Goal: Task Accomplishment & Management: Use online tool/utility

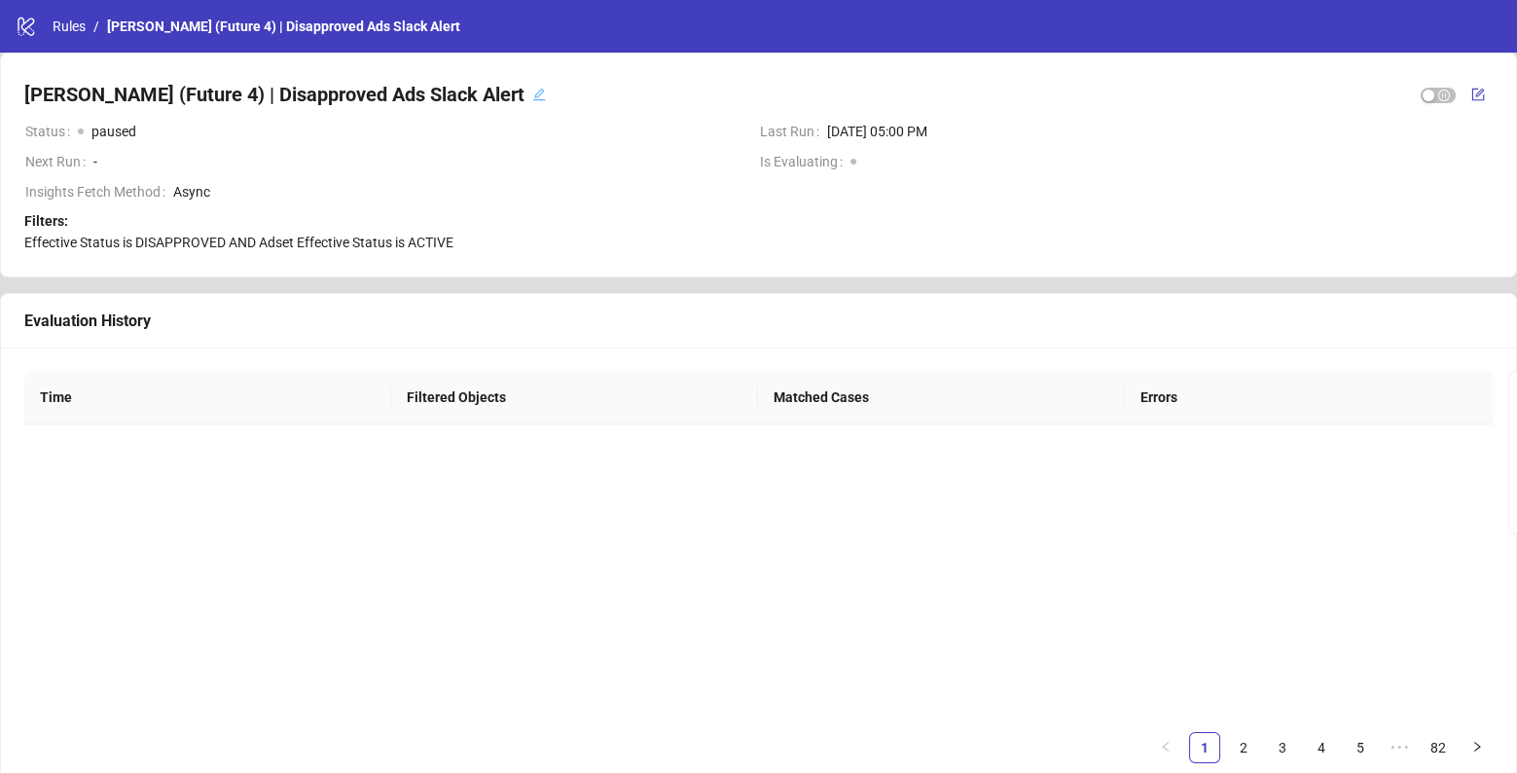
scroll to position [341, 0]
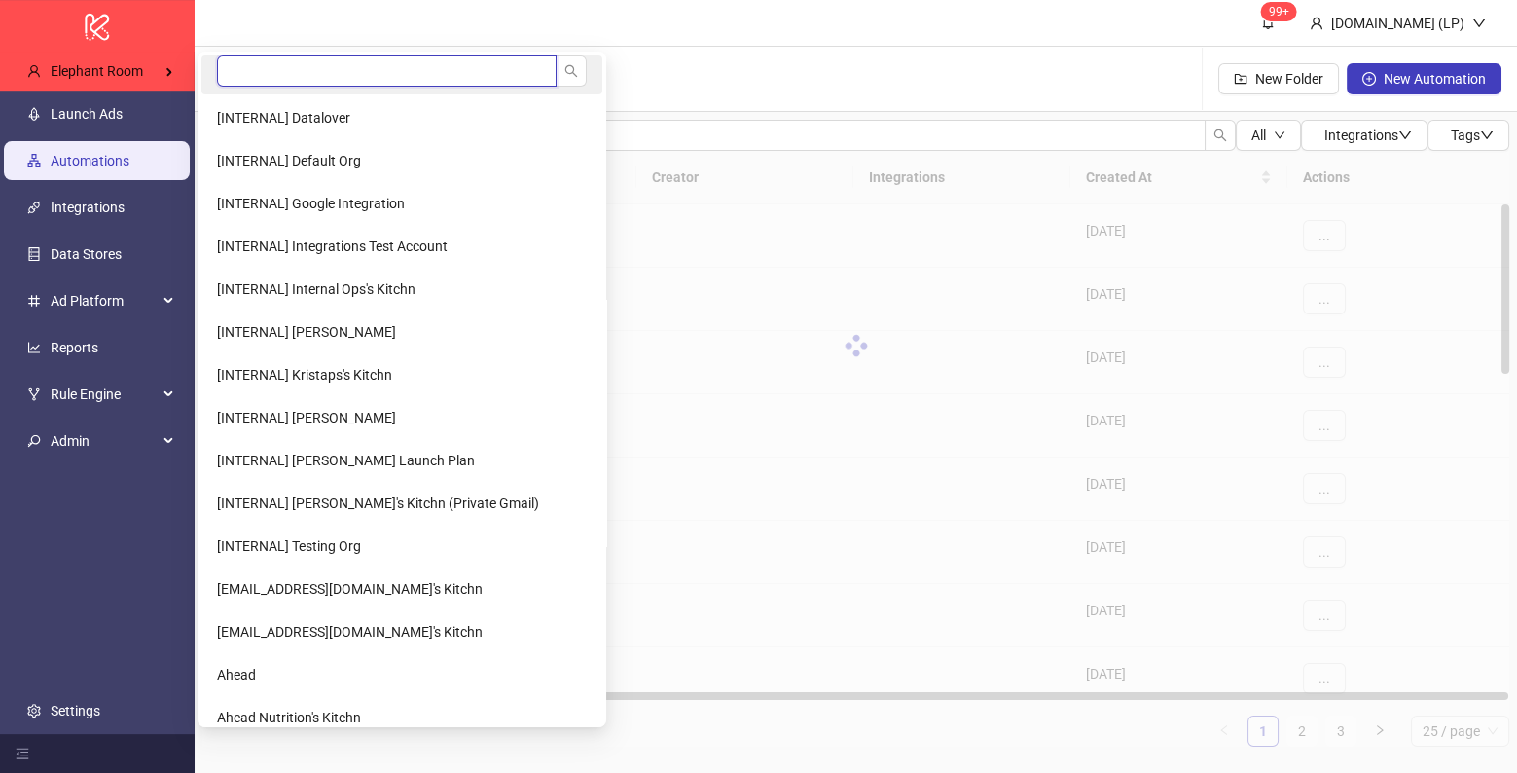
click at [224, 73] on input "search" at bounding box center [387, 70] width 340 height 31
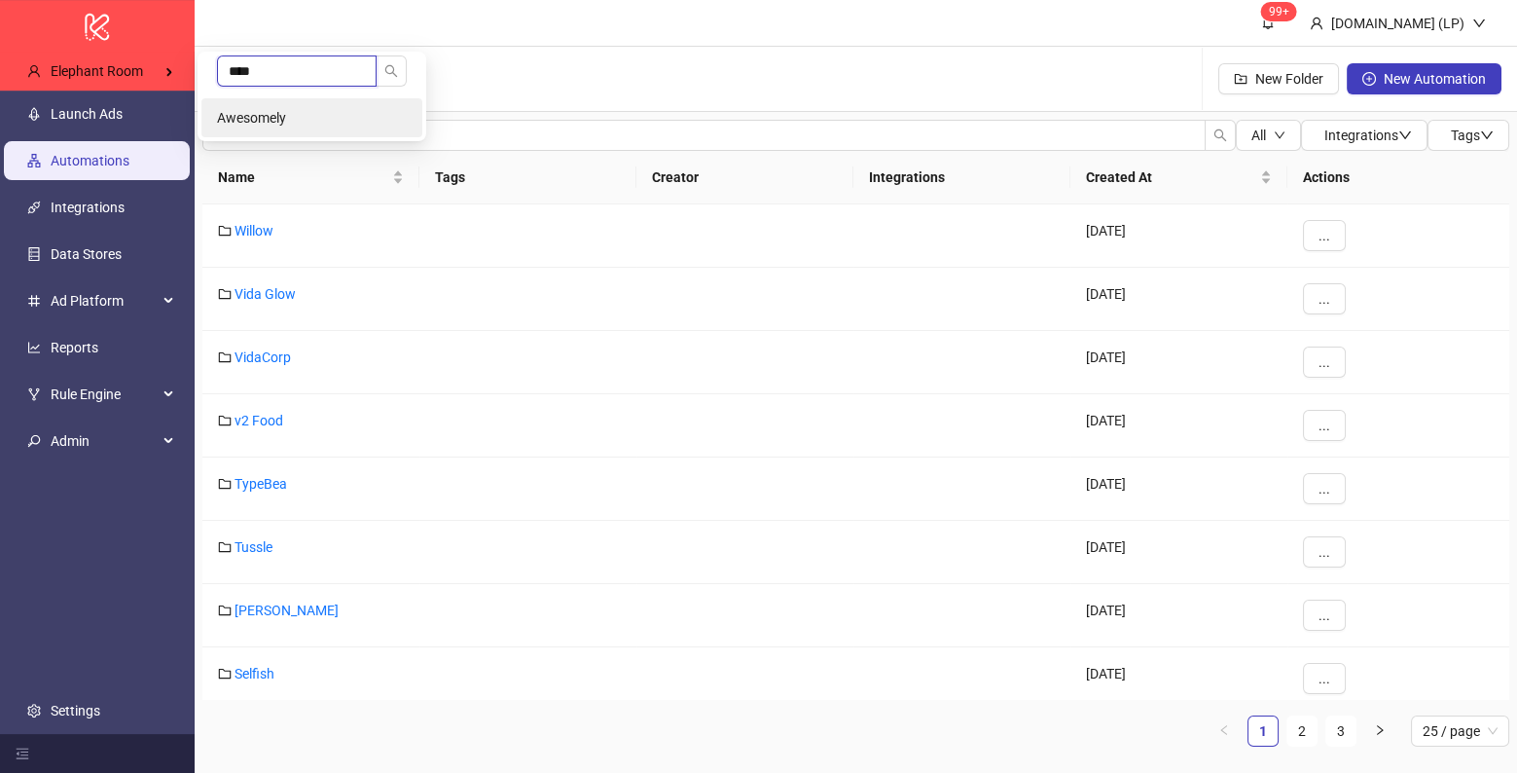
type input "****"
click at [227, 114] on span "Awesomely" at bounding box center [251, 118] width 69 height 16
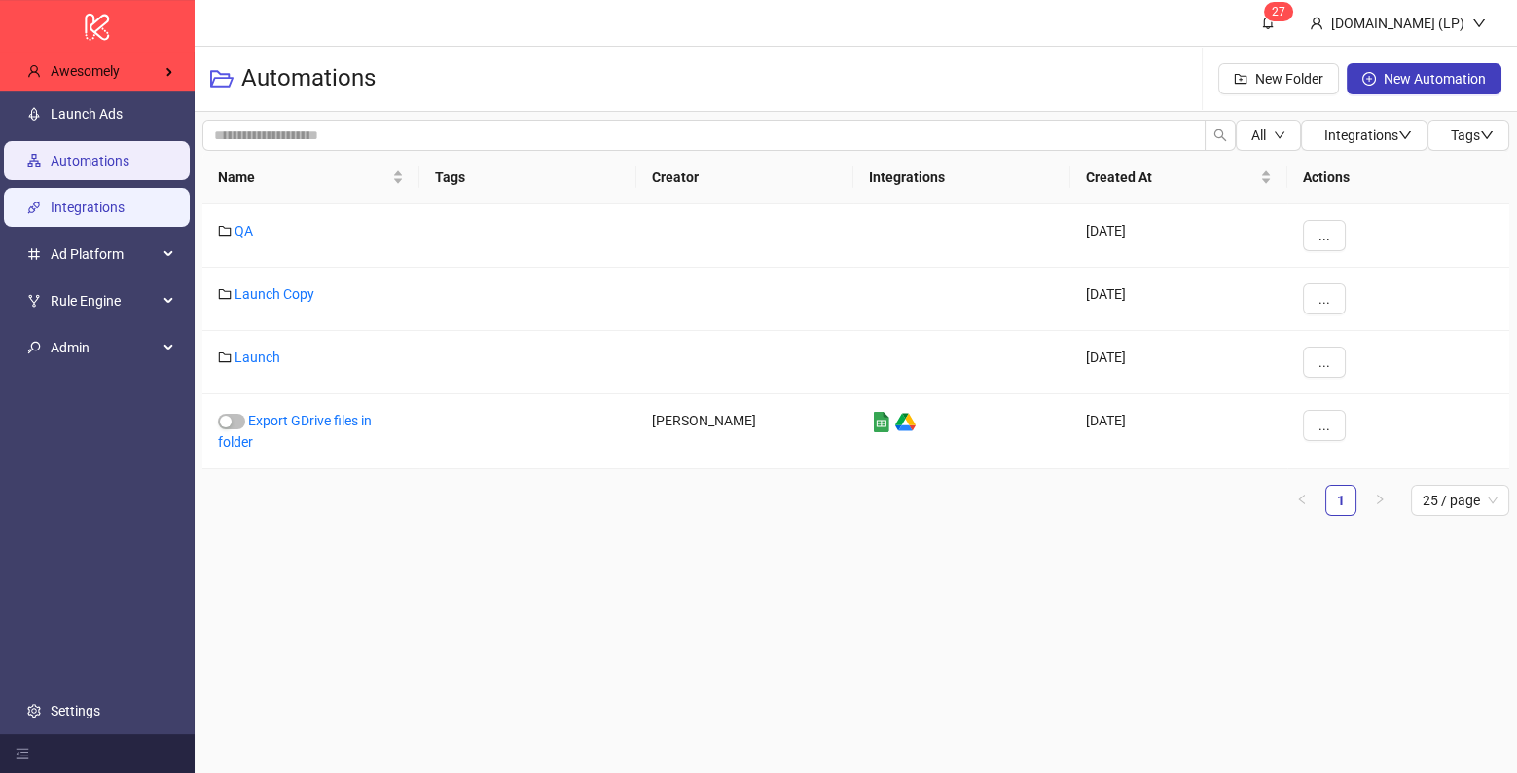
click at [91, 208] on link "Integrations" at bounding box center [88, 207] width 74 height 16
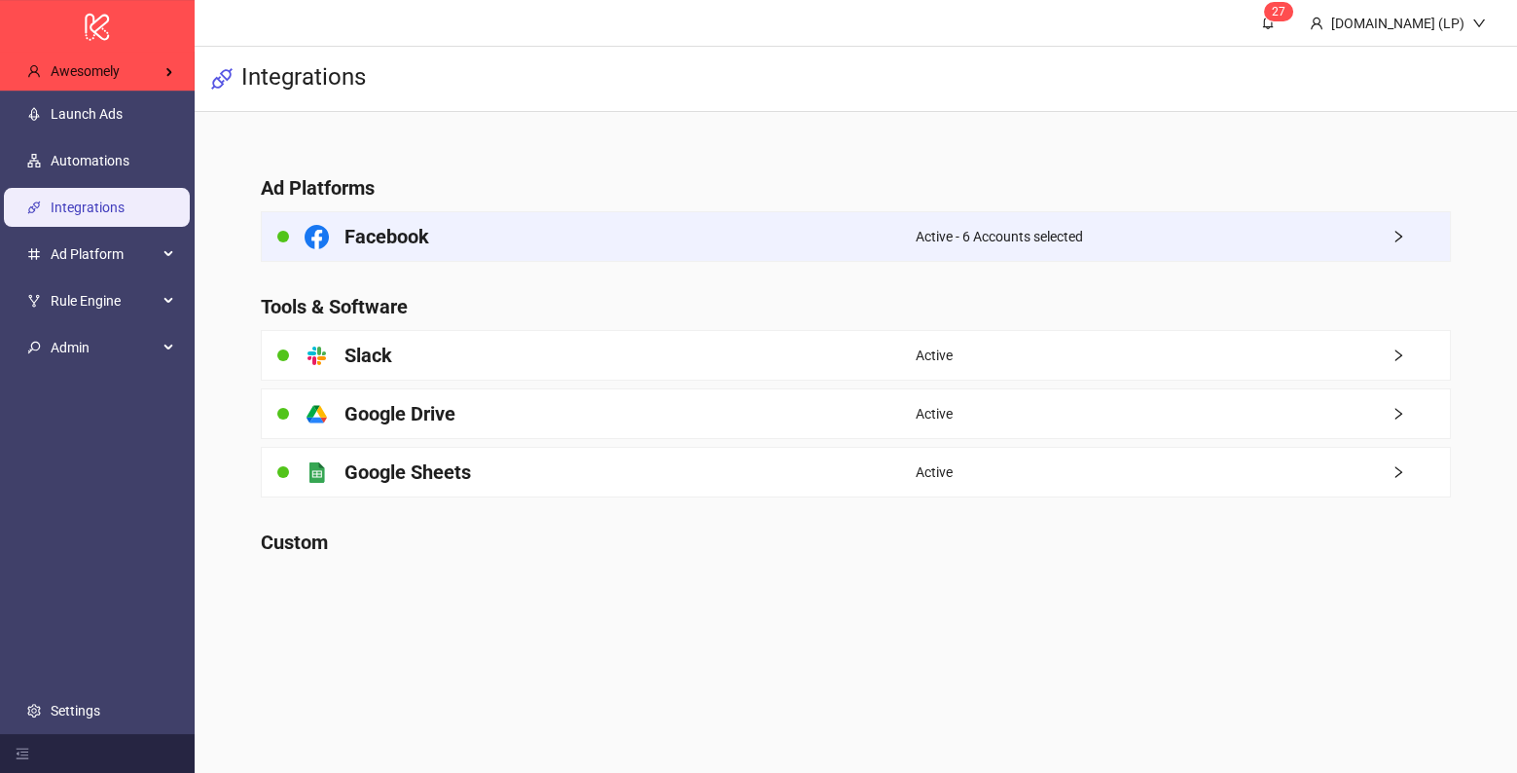
click at [499, 243] on div "Facebook" at bounding box center [588, 236] width 653 height 49
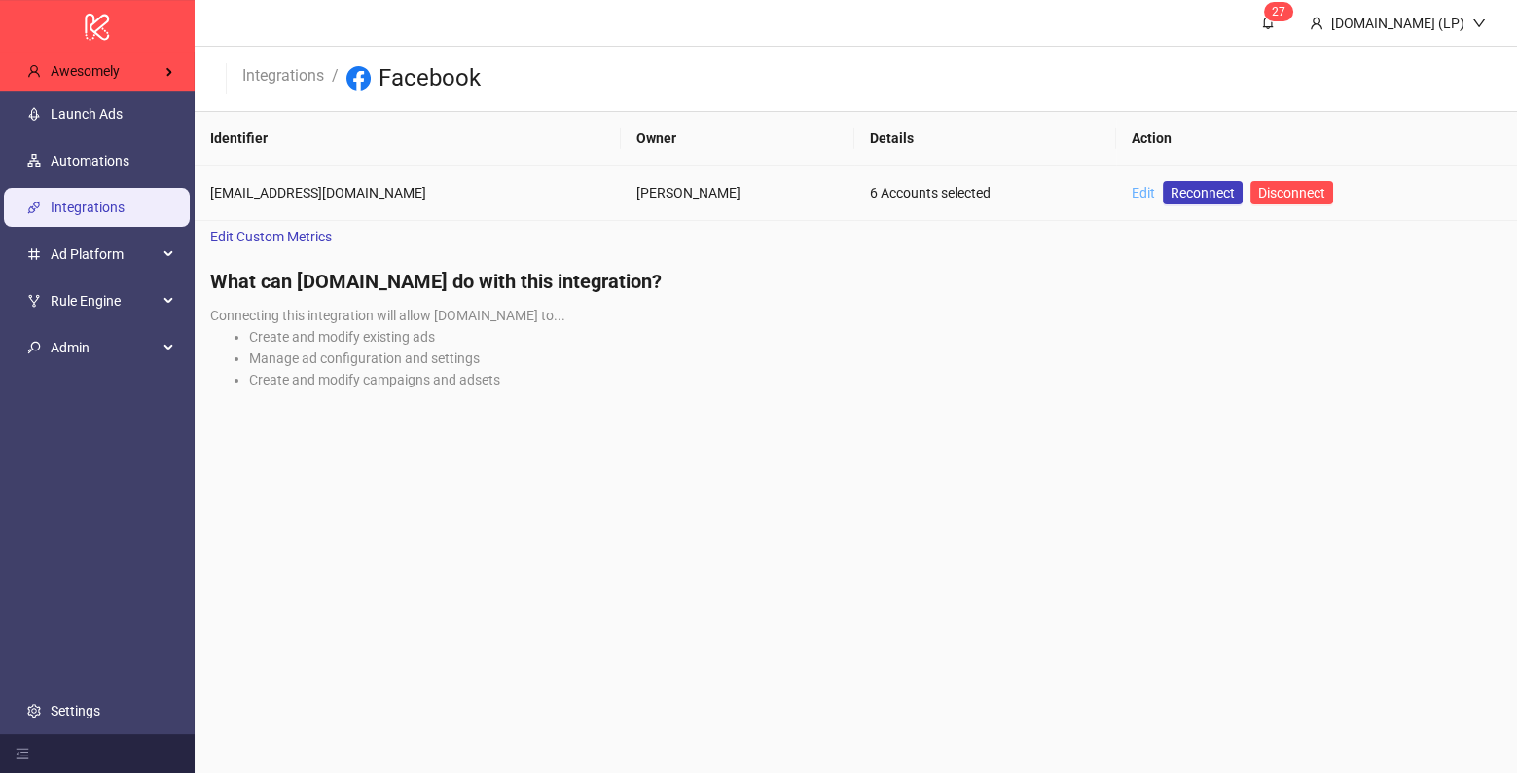
click at [1132, 189] on link "Edit" at bounding box center [1143, 193] width 23 height 16
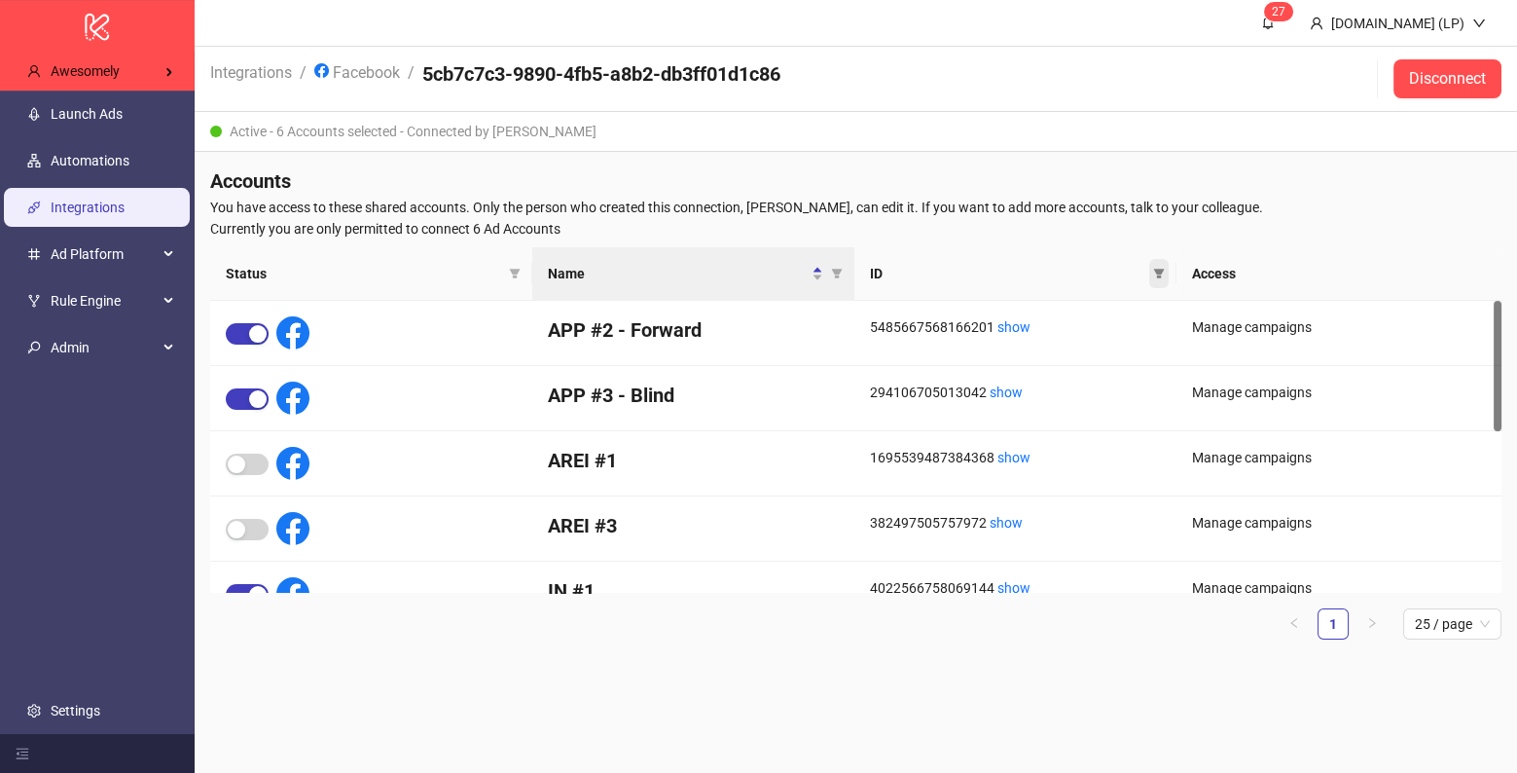
click at [1154, 273] on icon "filter" at bounding box center [1159, 274] width 12 height 12
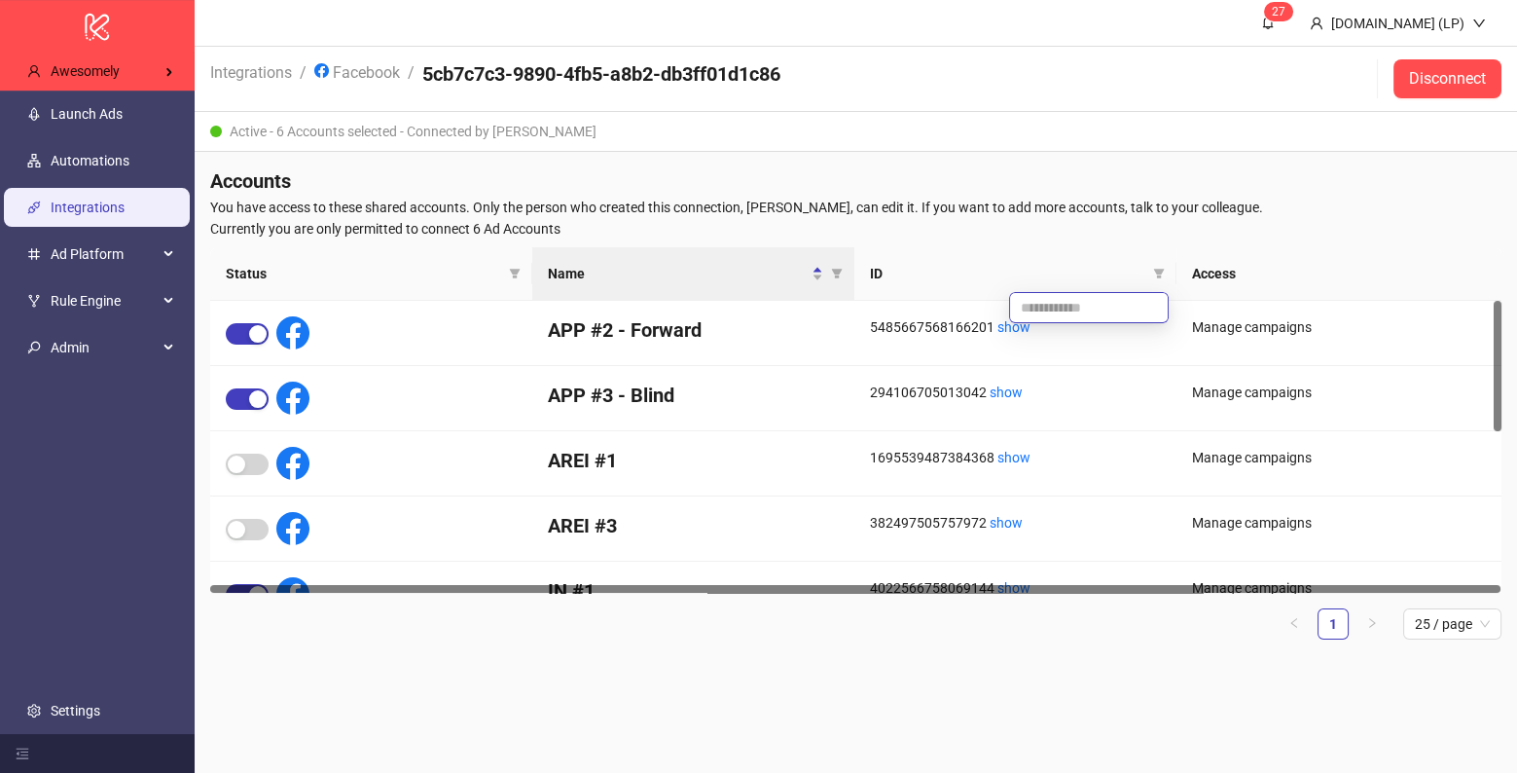
click at [1036, 309] on input "text" at bounding box center [1089, 307] width 160 height 31
paste input "**********"
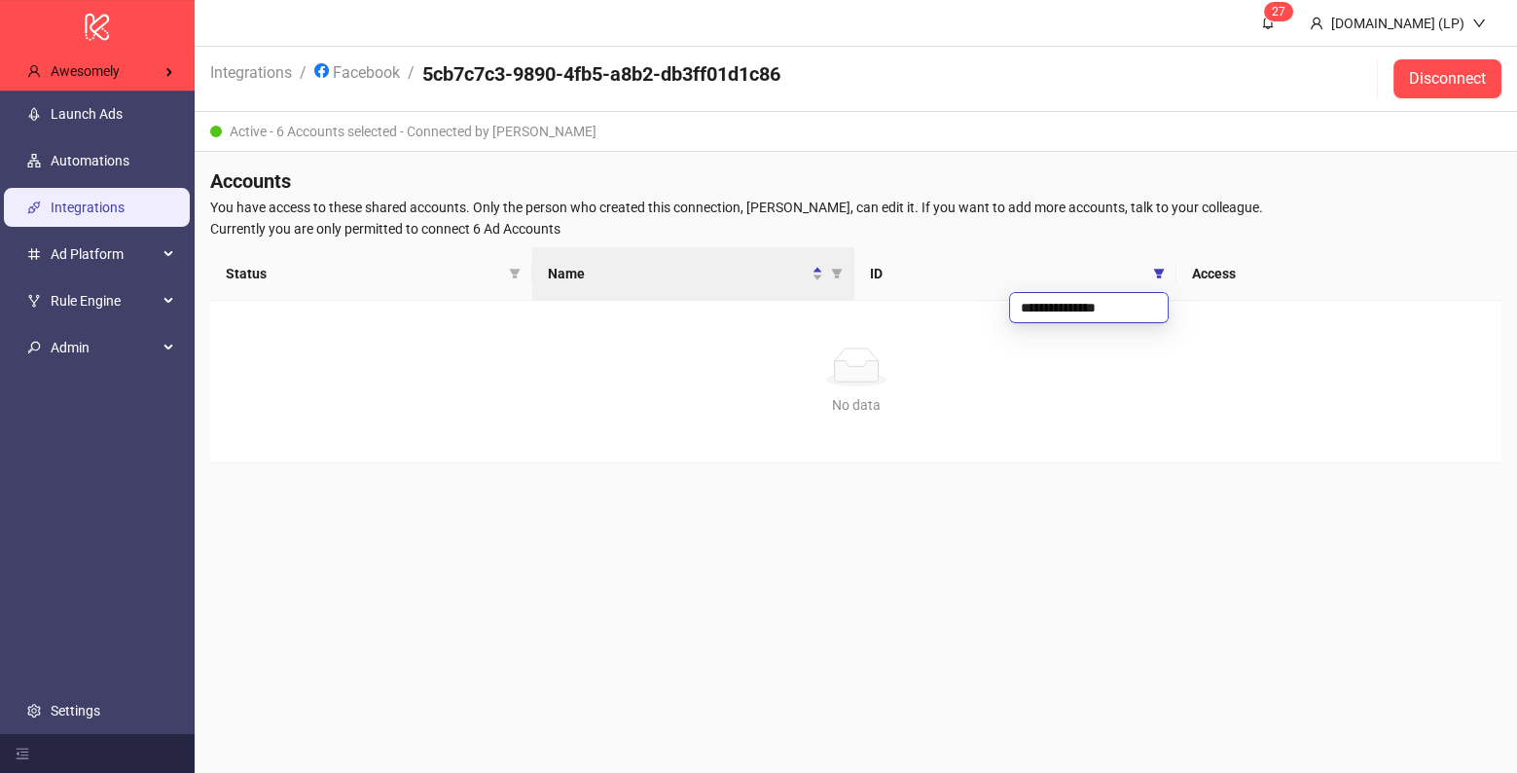
type input "**********"
click at [1157, 271] on icon "filter" at bounding box center [1159, 274] width 11 height 10
click at [1050, 260] on th "ID" at bounding box center [1015, 274] width 322 height 54
click at [381, 247] on th "Status" at bounding box center [371, 274] width 322 height 54
click at [377, 61] on link "Facebook" at bounding box center [356, 70] width 93 height 21
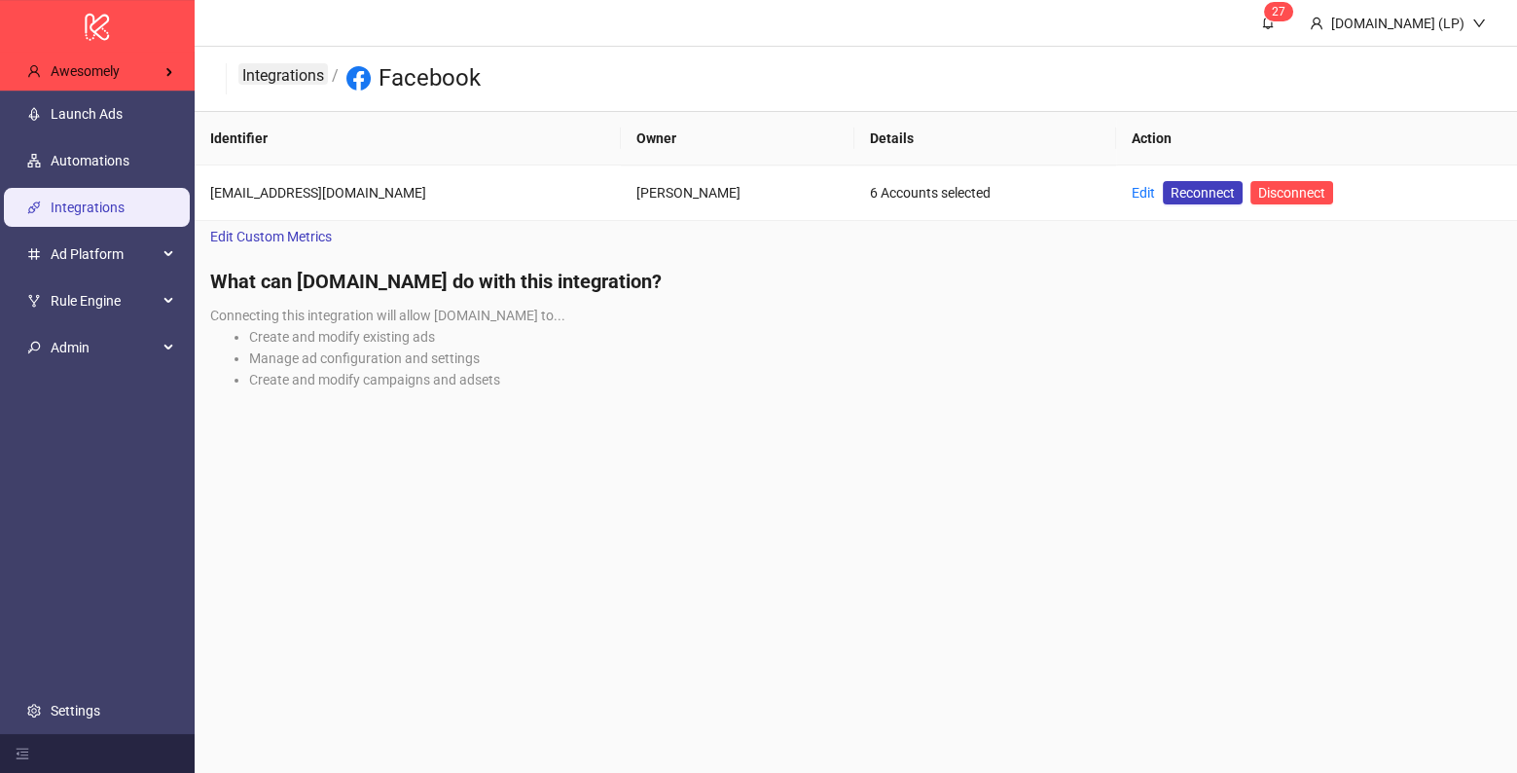
click at [238, 74] on link "Integrations" at bounding box center [283, 73] width 90 height 21
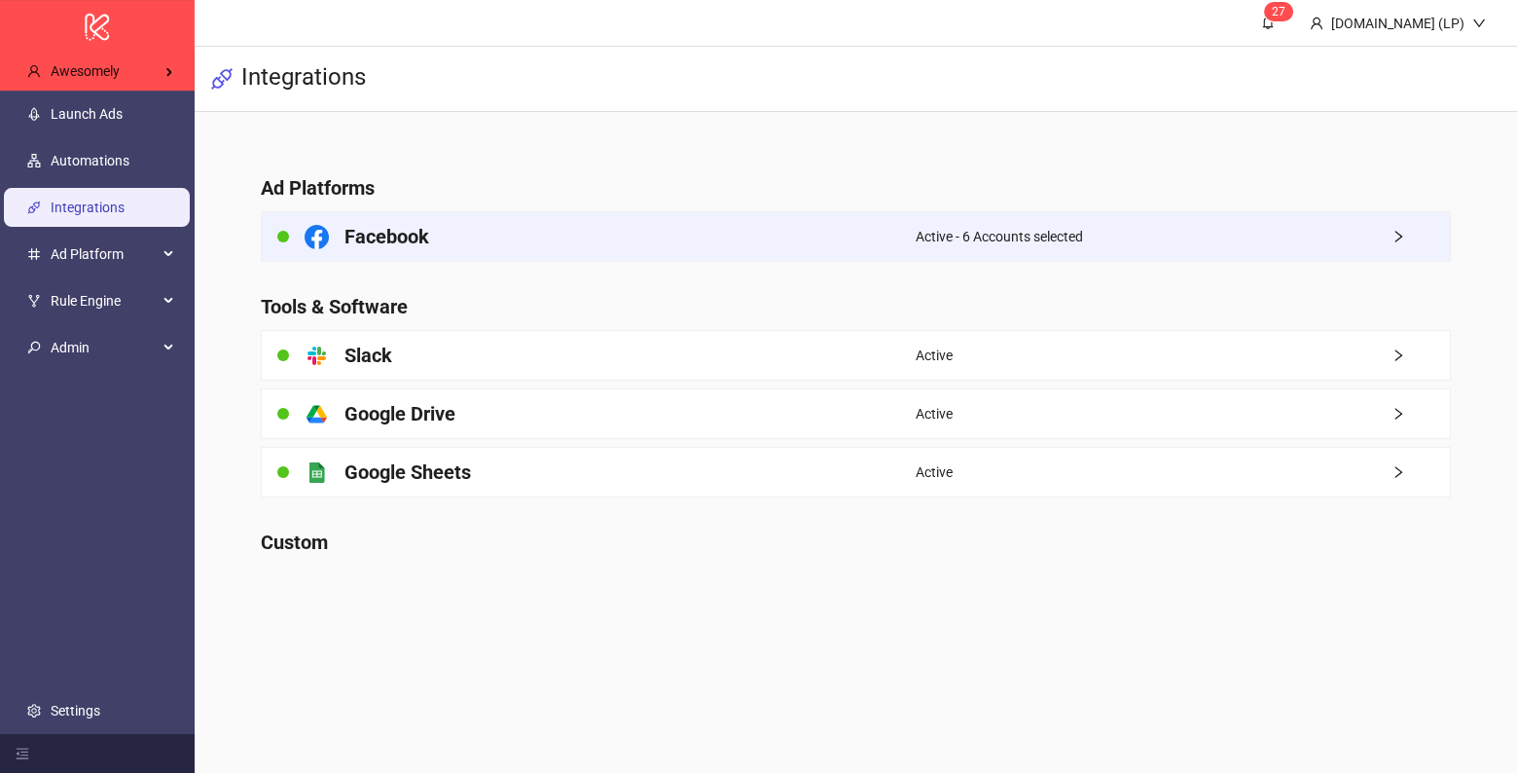
click at [532, 227] on div "Facebook" at bounding box center [588, 236] width 653 height 49
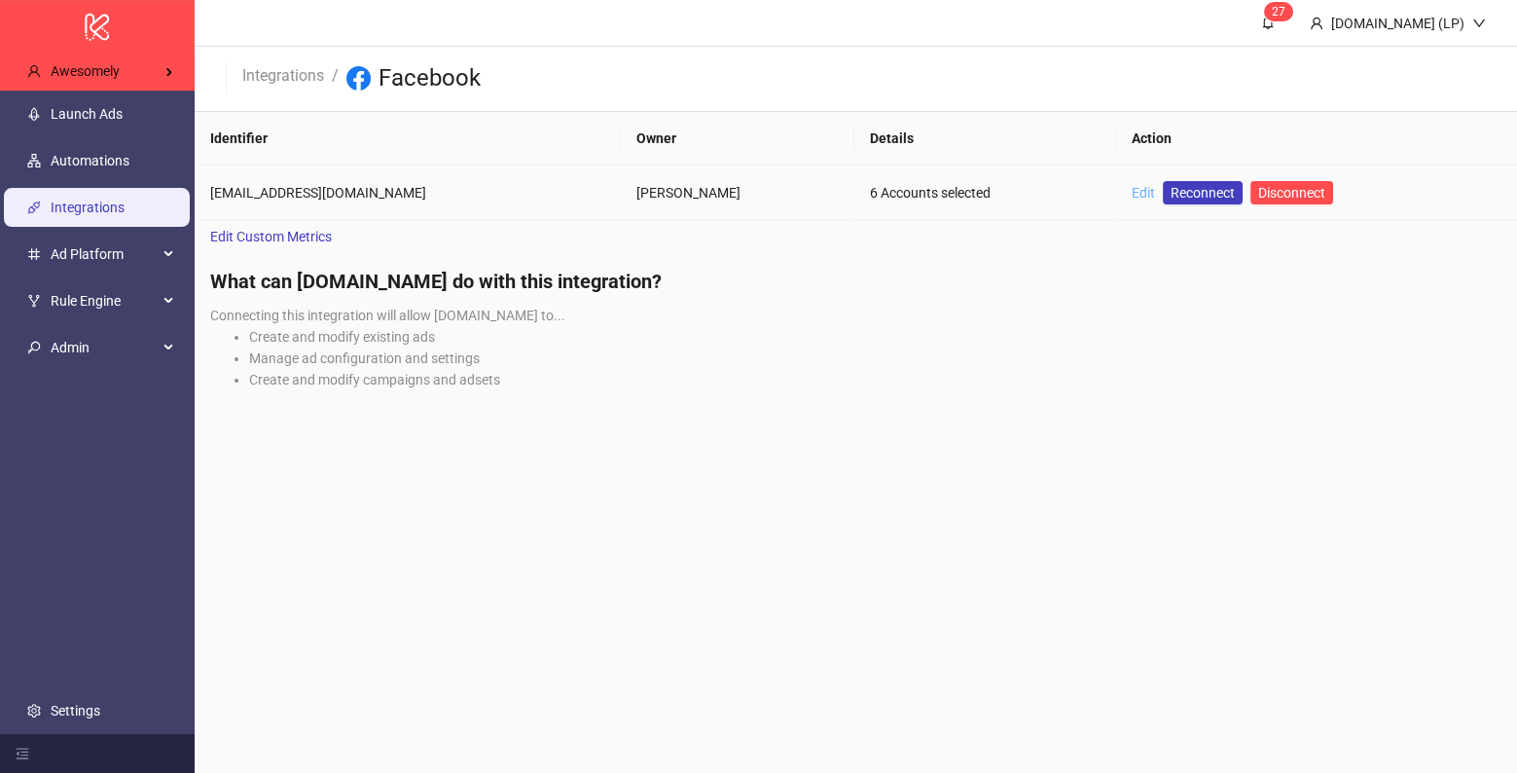
click at [1132, 193] on link "Edit" at bounding box center [1143, 193] width 23 height 16
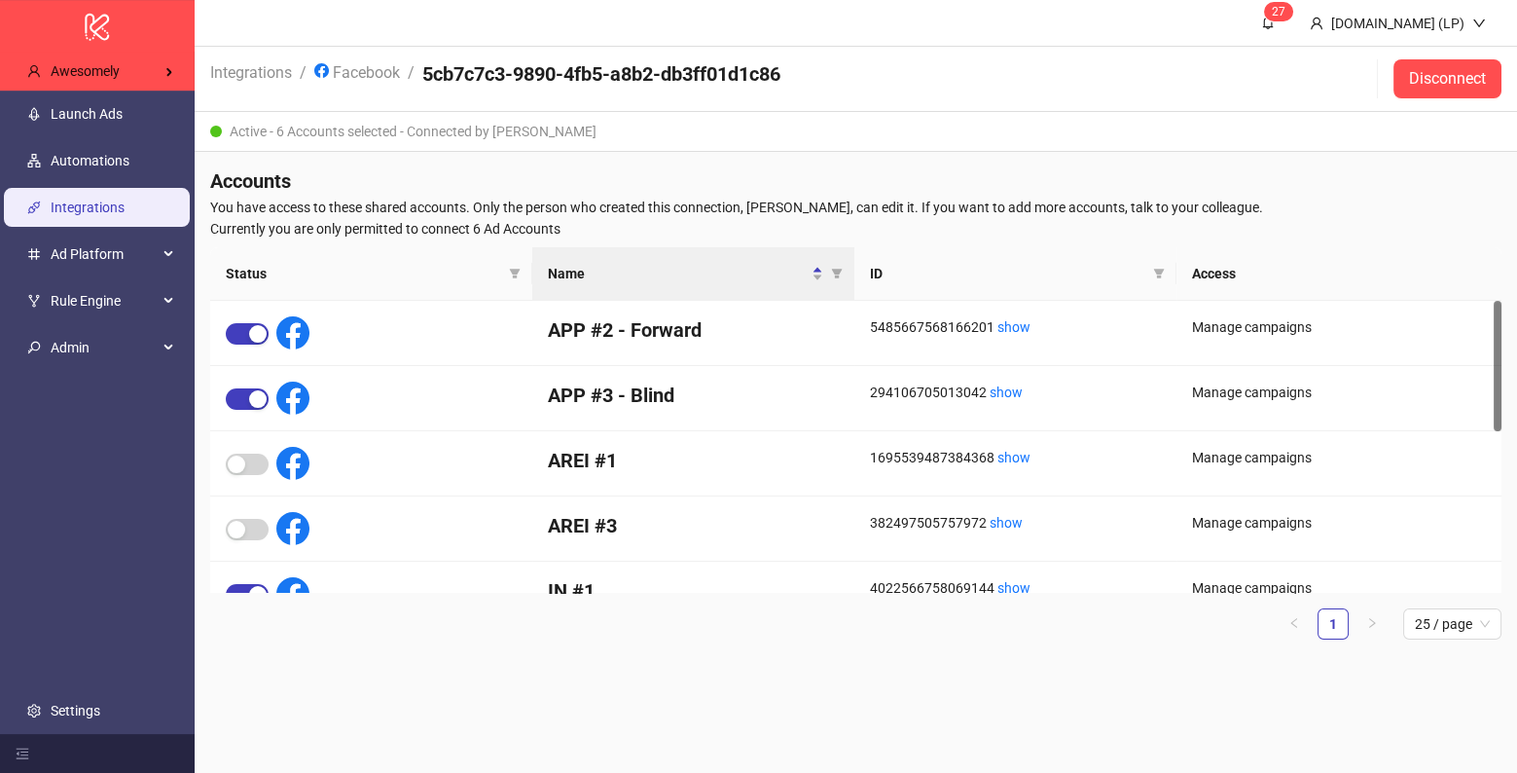
click at [1313, 630] on ul "1 25 / page" at bounding box center [855, 623] width 1291 height 31
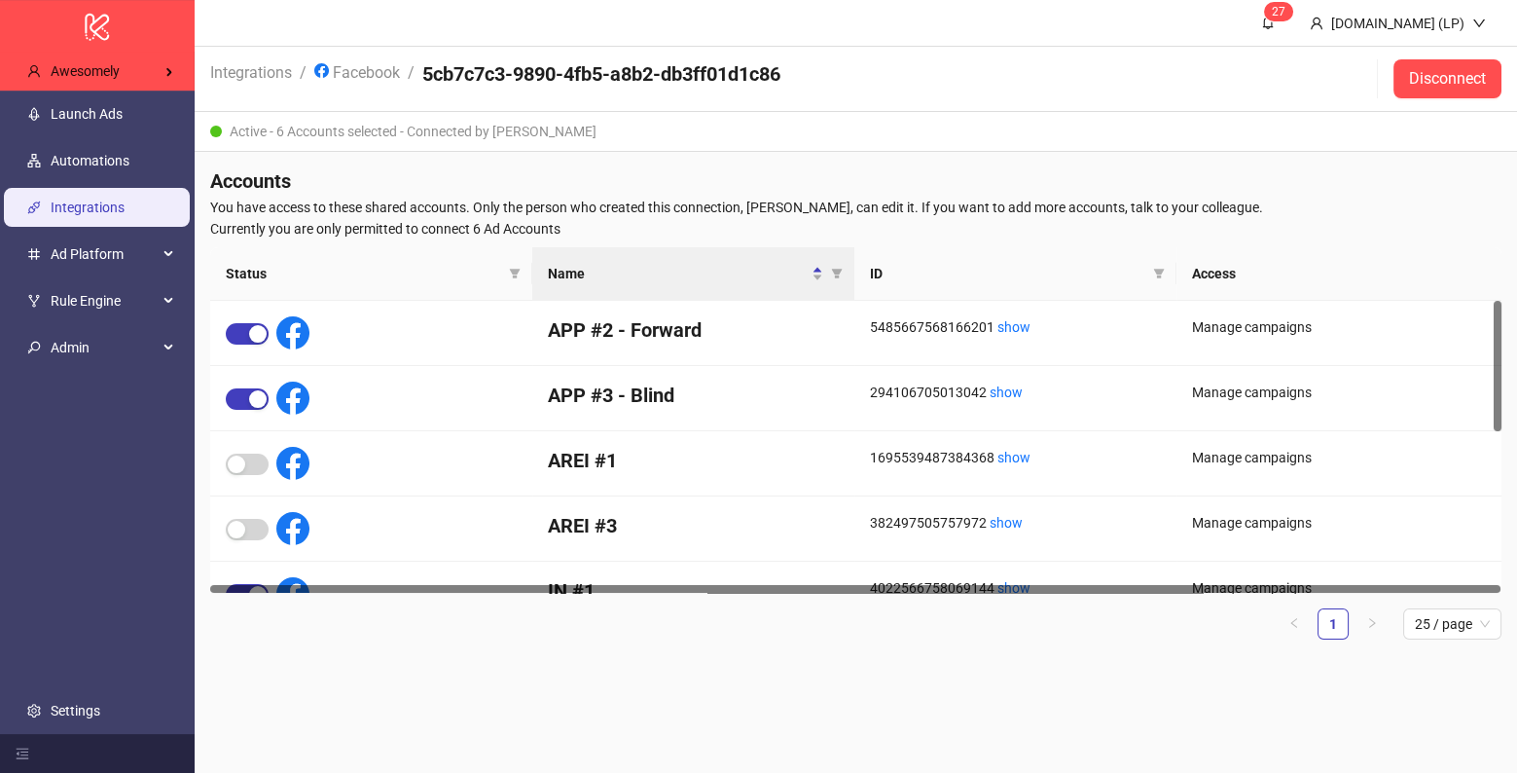
click at [352, 90] on li "Facebook" at bounding box center [357, 78] width 86 height 37
click at [352, 79] on link "Facebook" at bounding box center [356, 70] width 93 height 21
